Goal: Information Seeking & Learning: Learn about a topic

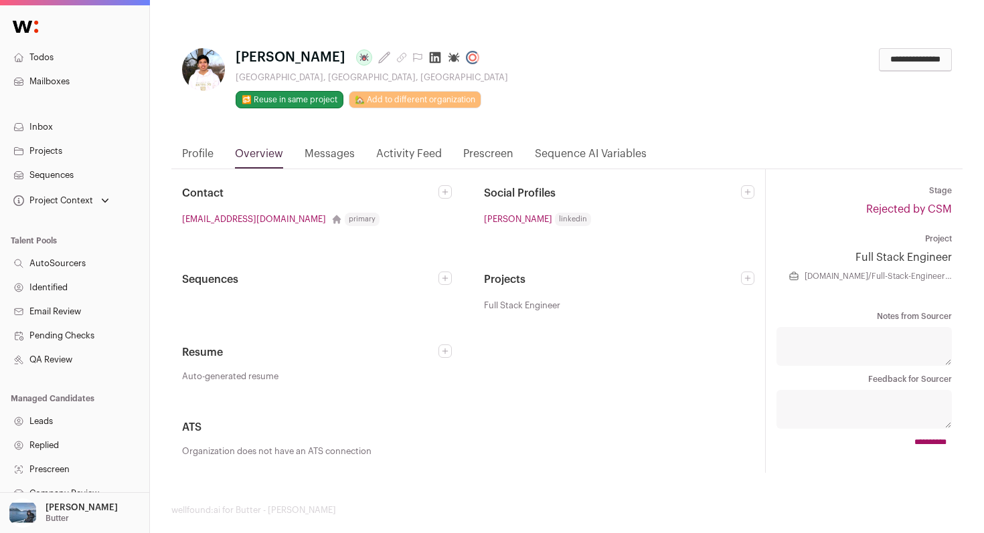
click at [193, 157] on link "Profile" at bounding box center [197, 157] width 31 height 23
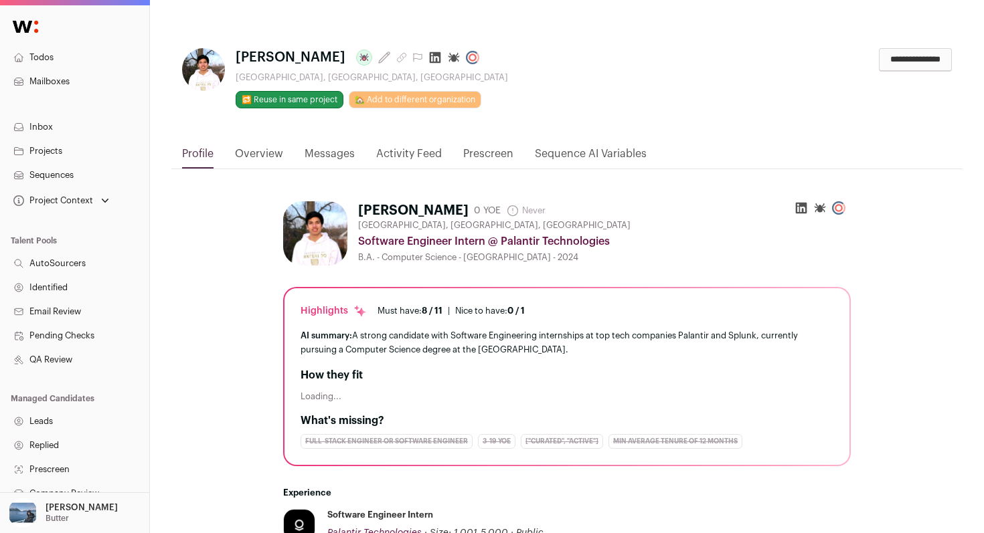
click at [439, 59] on icon at bounding box center [435, 57] width 11 height 11
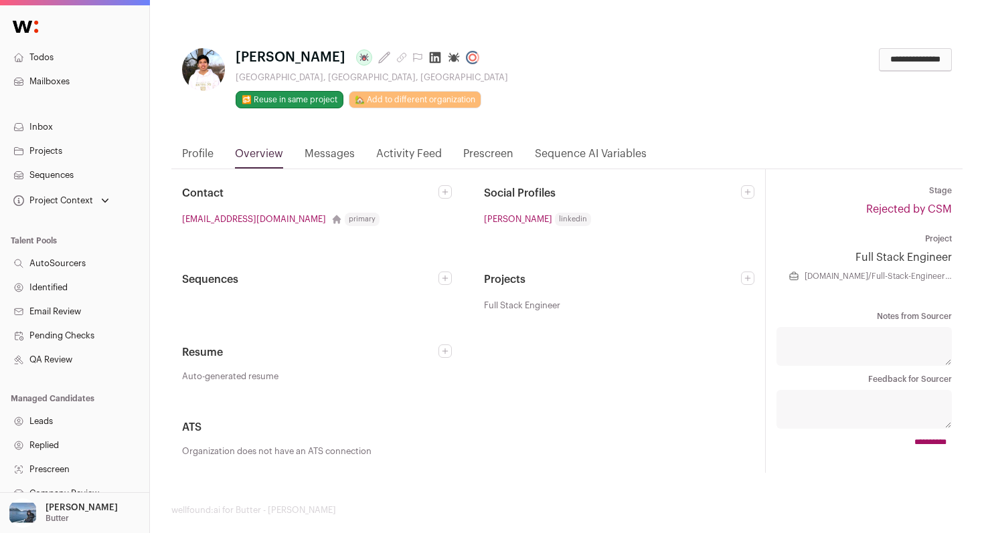
click at [438, 149] on link "Activity Feed" at bounding box center [409, 157] width 66 height 23
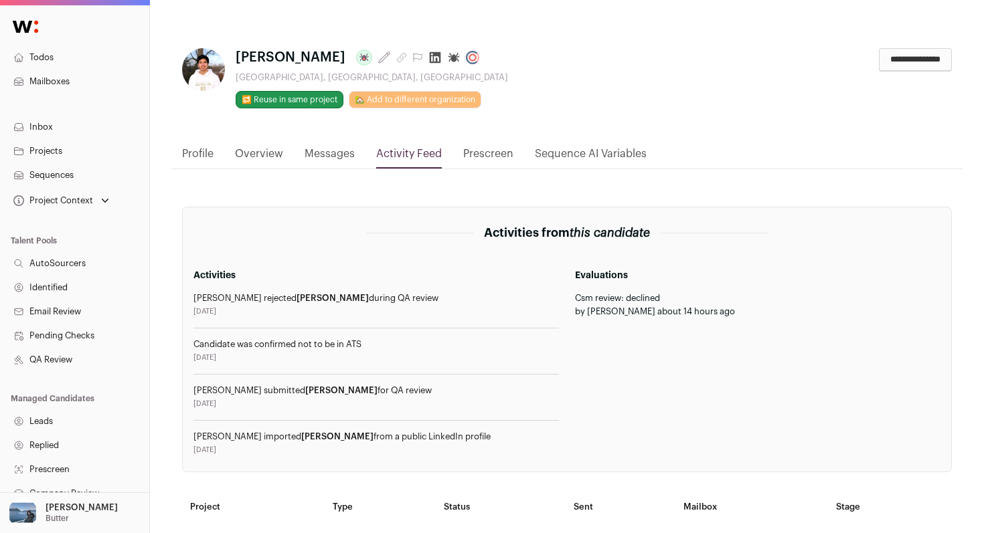
click at [442, 61] on icon at bounding box center [434, 57] width 13 height 13
click at [193, 149] on link "Profile" at bounding box center [197, 157] width 31 height 23
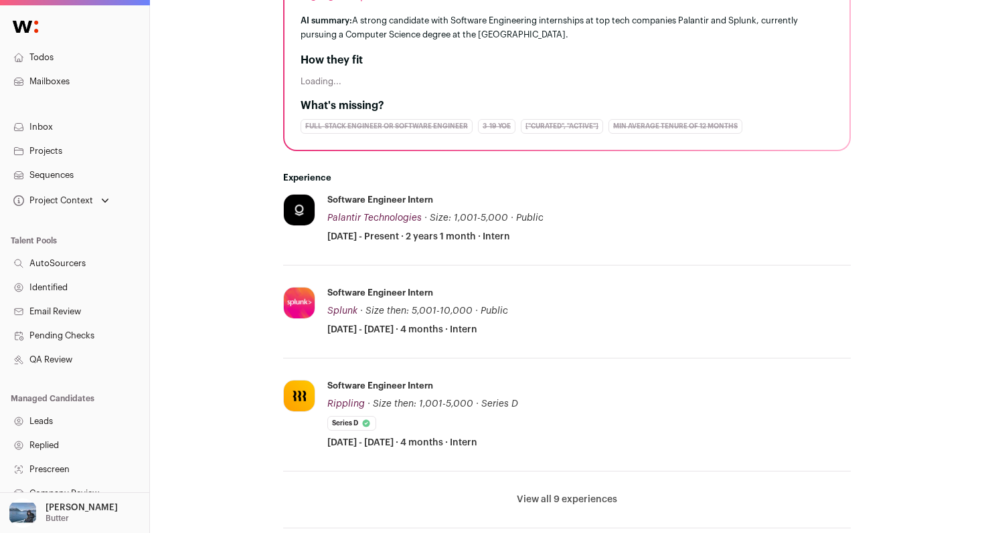
scroll to position [367, 0]
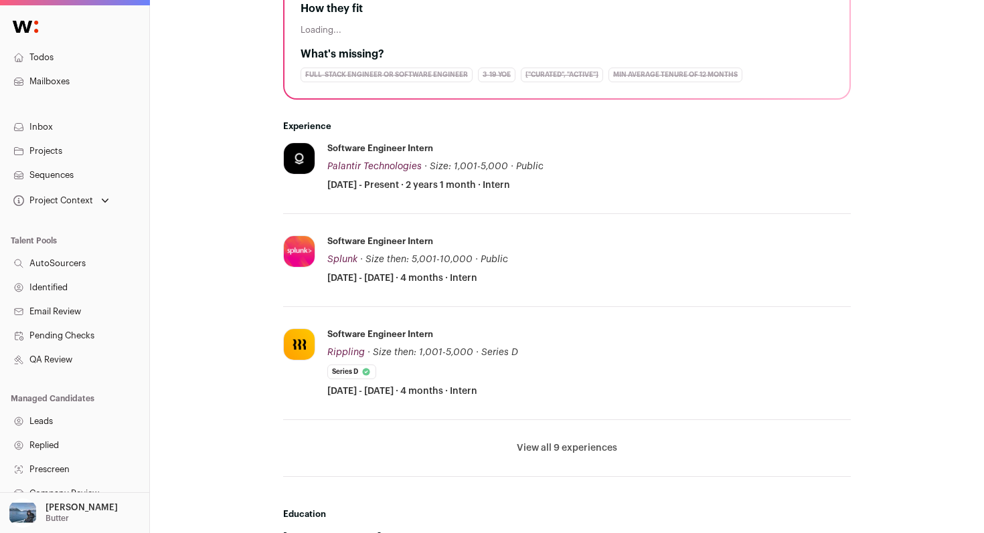
click at [559, 448] on button "View all 9 experiences" at bounding box center [567, 448] width 100 height 13
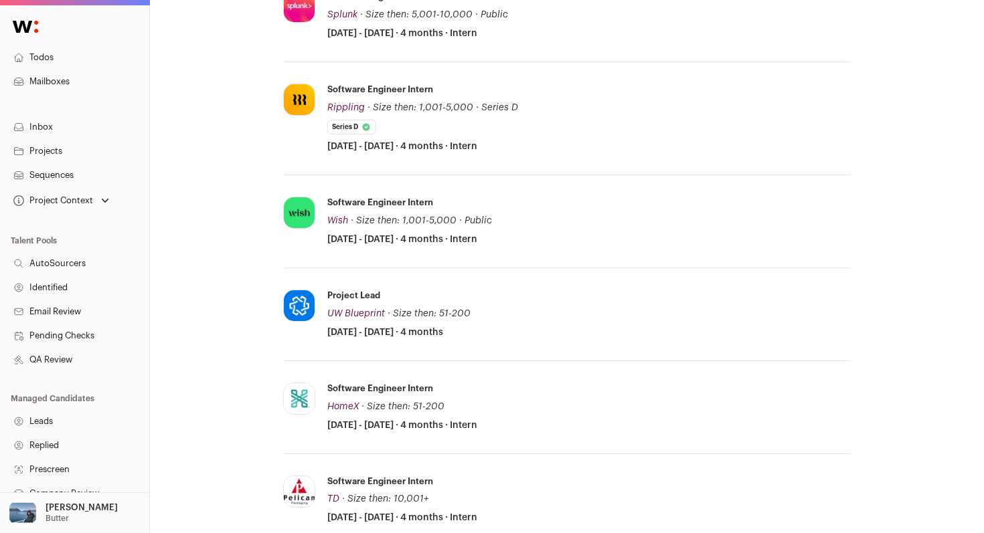
scroll to position [0, 0]
